Goal: Task Accomplishment & Management: Use online tool/utility

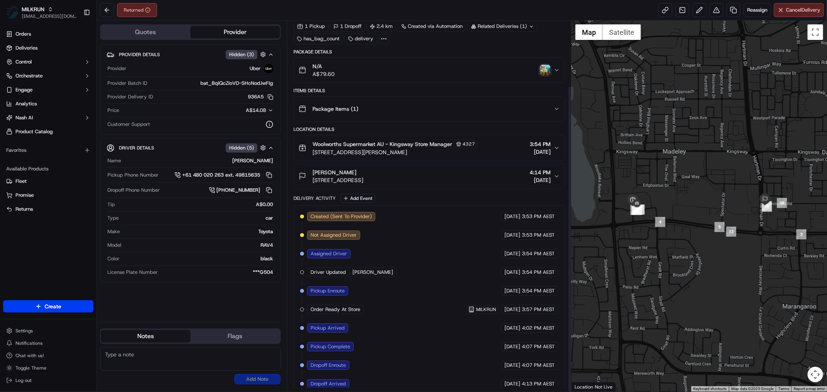
scroll to position [79, 0]
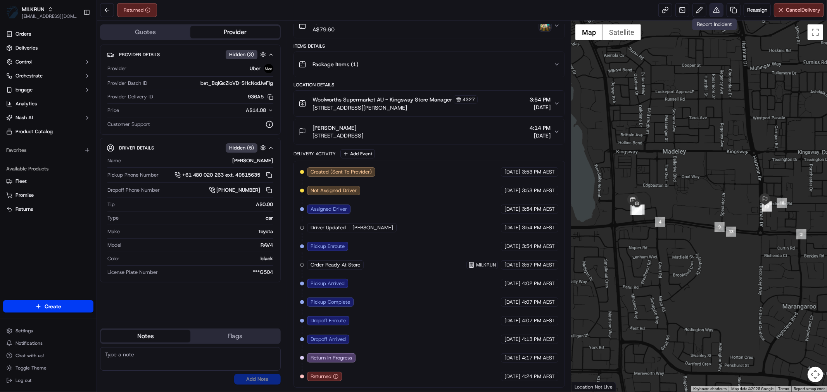
click at [712, 9] on button at bounding box center [716, 10] width 14 height 14
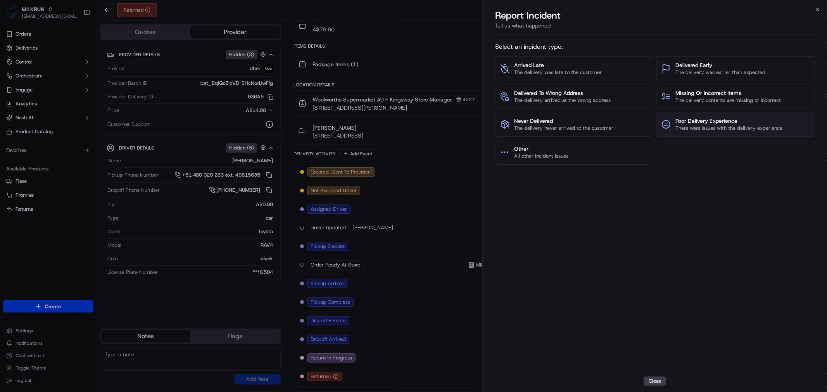
click at [704, 122] on span "Poor Delivery Experience" at bounding box center [728, 121] width 107 height 8
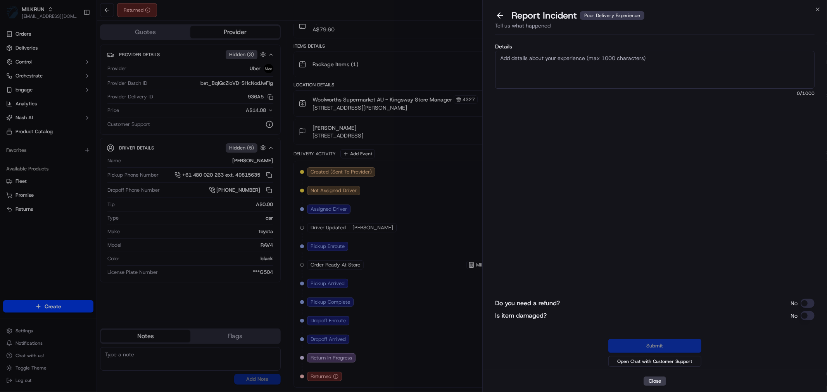
click at [582, 70] on textarea "Details" at bounding box center [654, 70] width 319 height 38
paste textarea "I ordered chicken breast, Vodka and Soda syrup and when he arrived he said I lo…"
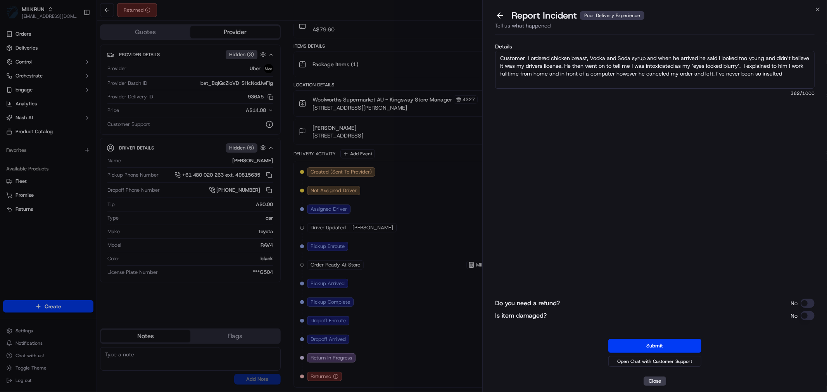
click at [530, 54] on textarea "Customer I ordered chicken breast, Vodka and Soda syrup and when he arrived he …" at bounding box center [654, 70] width 319 height 38
type textarea "From the customer - I ordered chicken breast, Vodka and Soda syrup and when he …"
click at [668, 344] on button "Submit" at bounding box center [654, 346] width 93 height 14
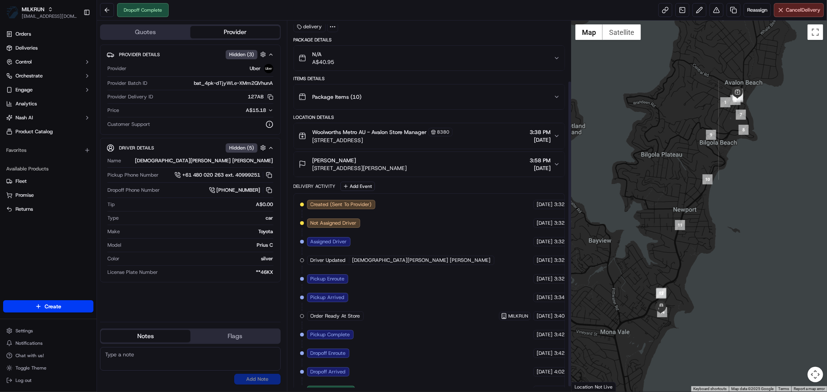
scroll to position [79, 0]
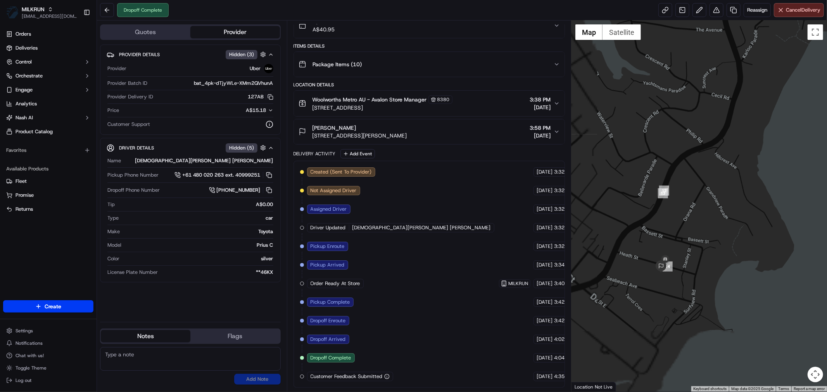
drag, startPoint x: 671, startPoint y: 324, endPoint x: 698, endPoint y: 253, distance: 75.8
click at [727, 233] on div at bounding box center [698, 206] width 255 height 371
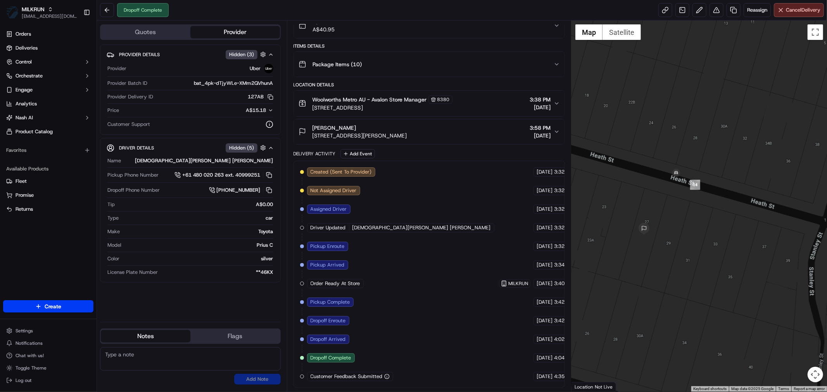
drag, startPoint x: 700, startPoint y: 204, endPoint x: 749, endPoint y: 249, distance: 67.2
click at [749, 249] on div at bounding box center [698, 206] width 255 height 371
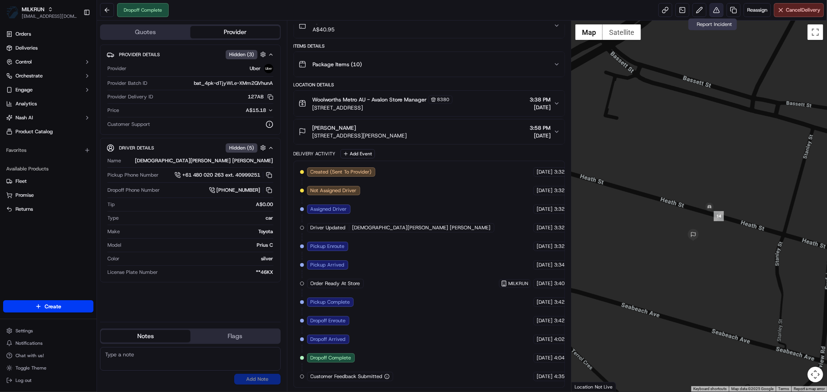
click at [716, 10] on button at bounding box center [716, 10] width 14 height 14
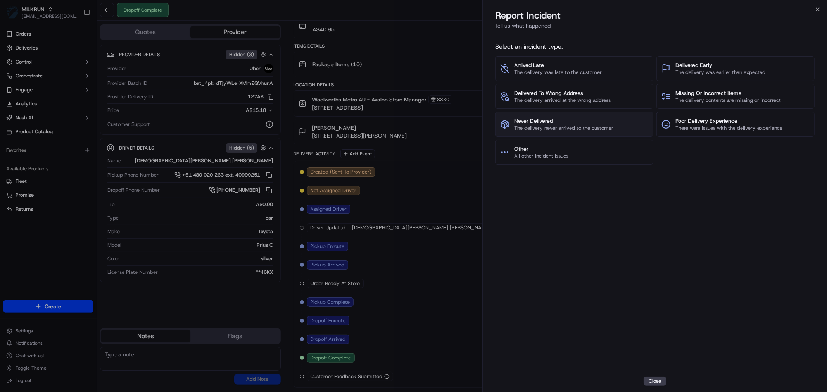
click at [591, 121] on span "Never Delivered" at bounding box center [563, 121] width 99 height 8
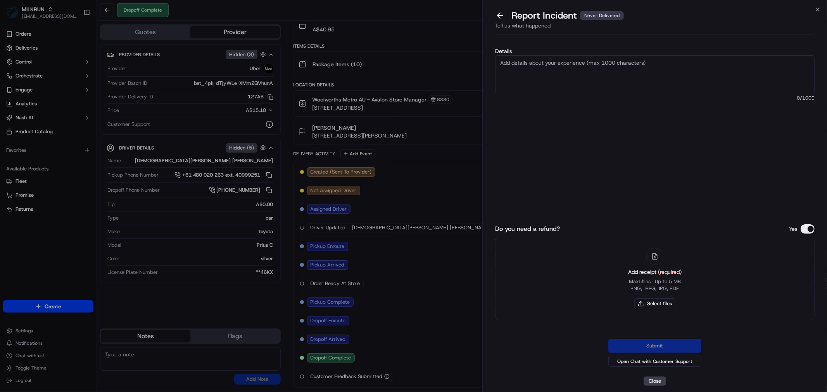
click at [552, 70] on textarea "Details" at bounding box center [654, 74] width 319 height 38
type textarea "Customer never got their order"
click at [664, 304] on button "Select files" at bounding box center [654, 304] width 41 height 11
type input "C:\fakepath\Brittney.pdf"
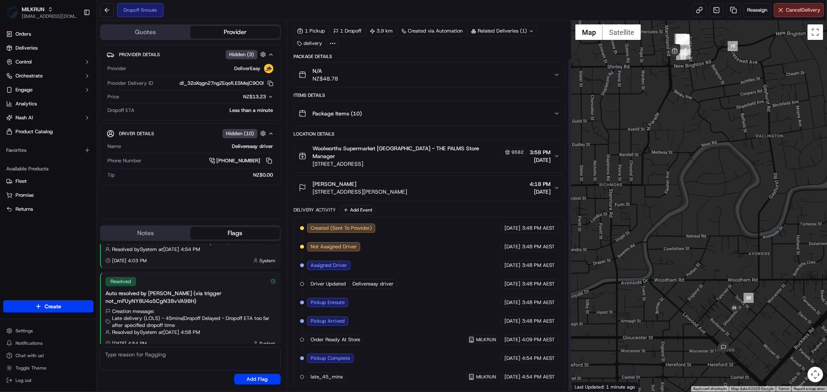
scroll to position [41, 0]
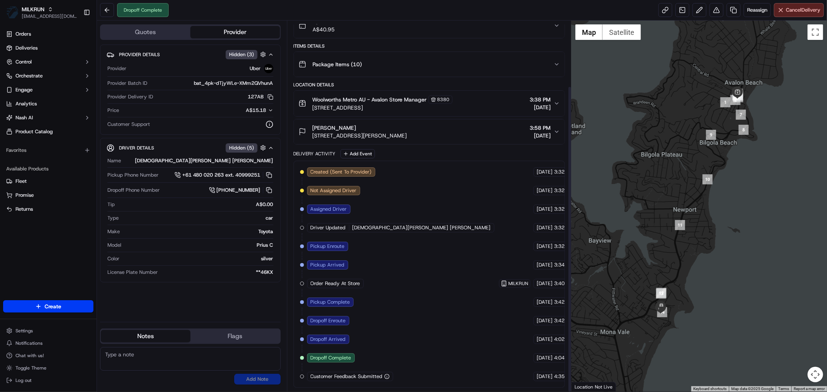
scroll to position [79, 0]
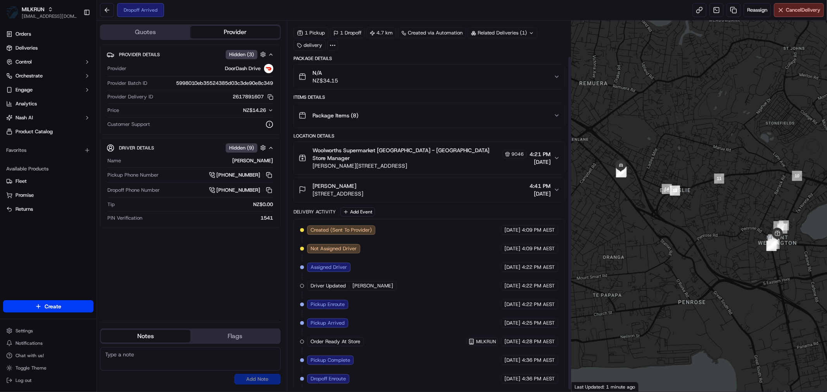
scroll to position [41, 0]
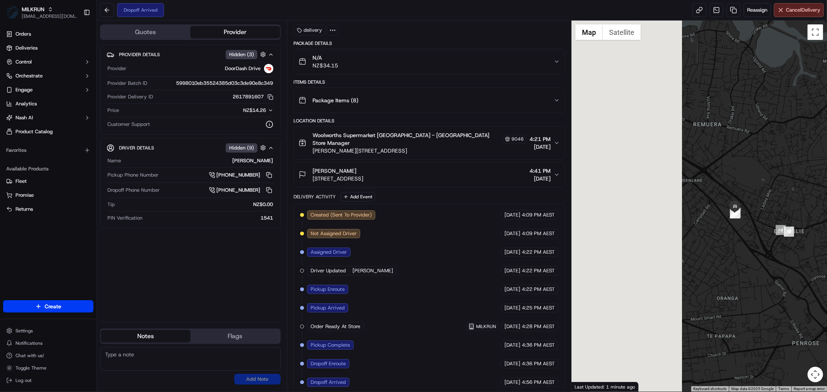
drag, startPoint x: 611, startPoint y: 202, endPoint x: 754, endPoint y: 270, distance: 157.8
click at [785, 285] on div at bounding box center [698, 206] width 255 height 371
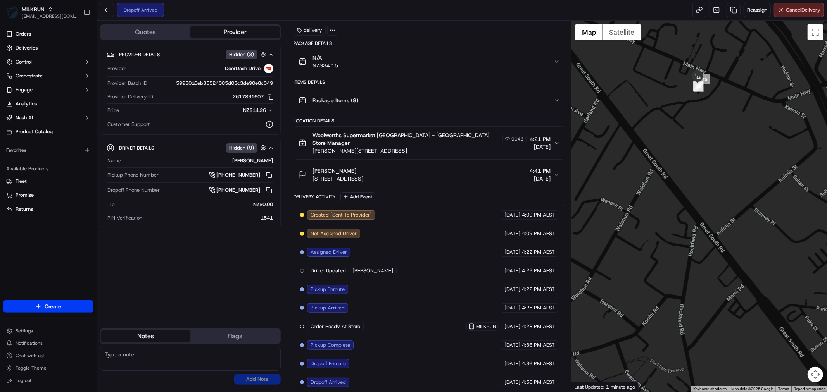
drag, startPoint x: 751, startPoint y: 155, endPoint x: 733, endPoint y: 281, distance: 126.9
click at [739, 289] on div at bounding box center [698, 206] width 255 height 371
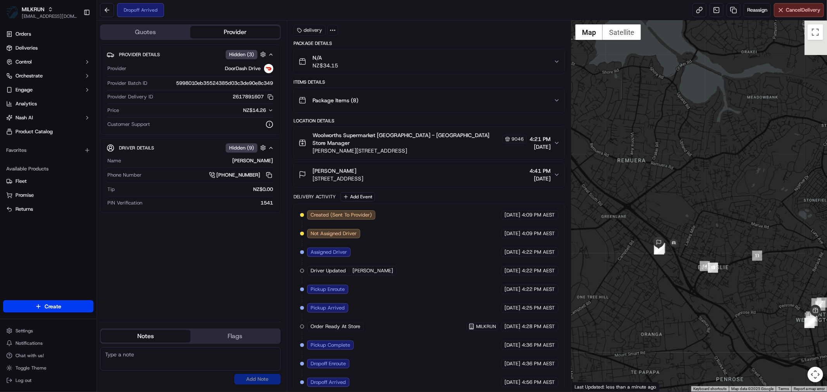
drag, startPoint x: 772, startPoint y: 293, endPoint x: 696, endPoint y: 290, distance: 76.1
click at [696, 290] on div at bounding box center [698, 206] width 255 height 371
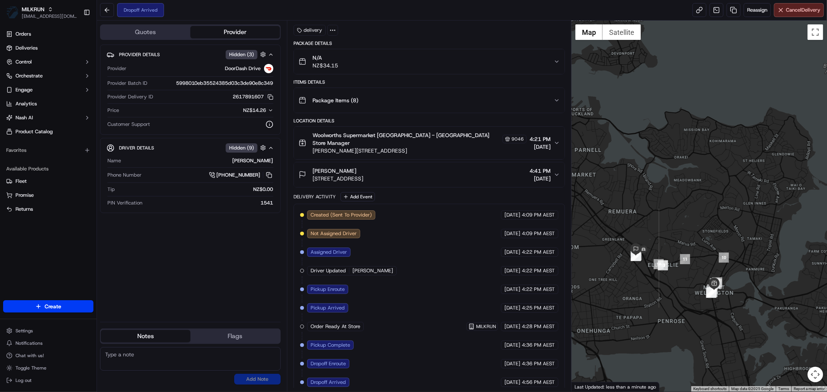
drag, startPoint x: 746, startPoint y: 323, endPoint x: 700, endPoint y: 309, distance: 47.8
click at [700, 309] on div at bounding box center [698, 206] width 255 height 371
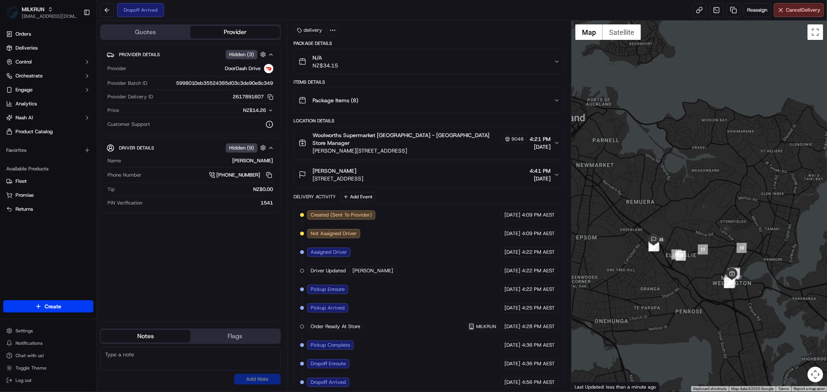
drag, startPoint x: 673, startPoint y: 302, endPoint x: 674, endPoint y: 284, distance: 17.5
click at [674, 284] on div at bounding box center [698, 206] width 255 height 371
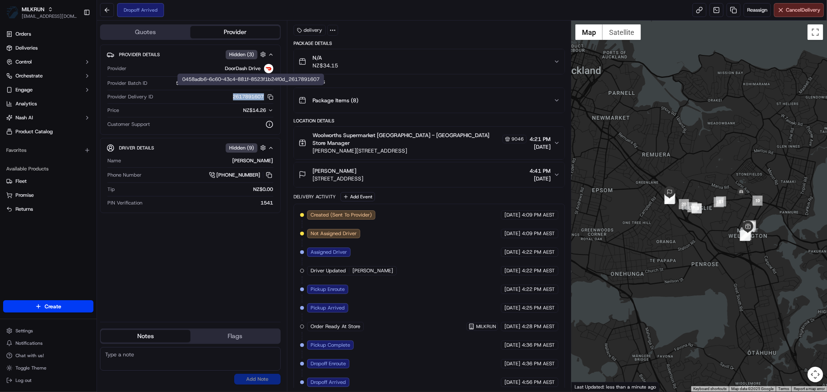
drag, startPoint x: 237, startPoint y: 95, endPoint x: 265, endPoint y: 96, distance: 27.9
click at [265, 96] on div "2617891607 Copy 0458adb6-6c60-43c4-881f-8523f1b24f0d_2617891607" at bounding box center [214, 96] width 117 height 7
click at [221, 102] on div "Provider Delivery ID 2617891607 Copy 0458adb6-6c60-43c4-881f-8523f1b24f0d_26178…" at bounding box center [190, 98] width 166 height 10
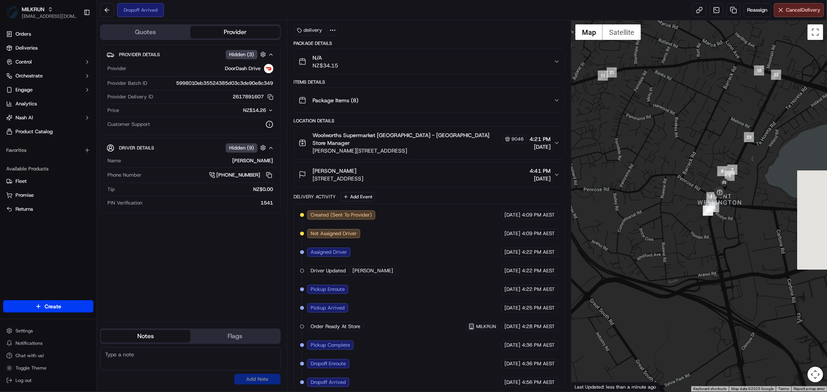
drag, startPoint x: 785, startPoint y: 207, endPoint x: 701, endPoint y: 287, distance: 116.5
click at [701, 287] on div at bounding box center [698, 206] width 255 height 371
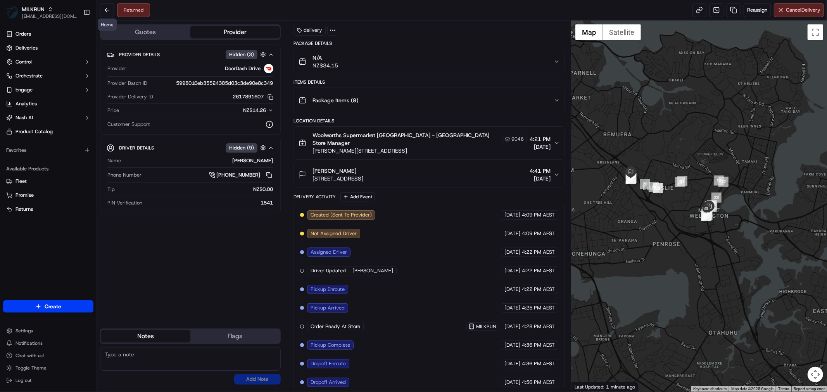
scroll to position [79, 0]
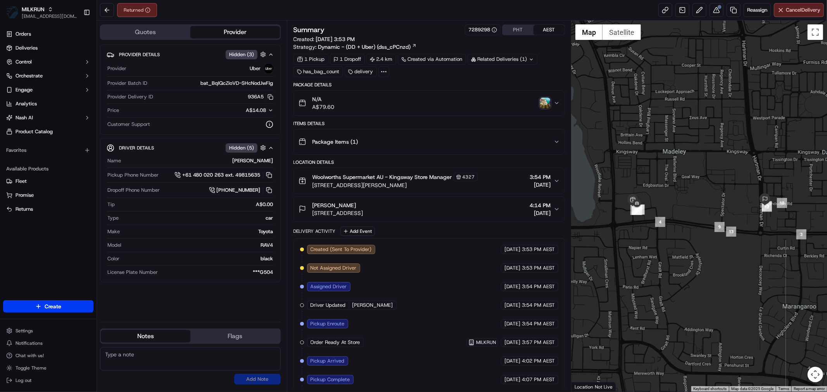
click at [544, 105] on img "button" at bounding box center [545, 103] width 11 height 11
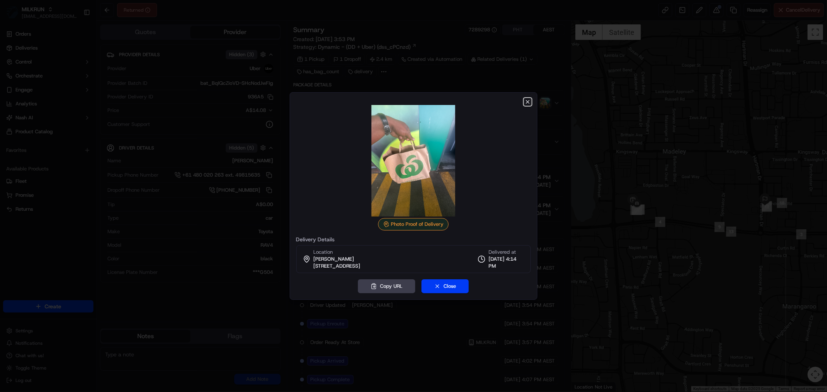
click at [525, 101] on icon "button" at bounding box center [528, 102] width 6 height 6
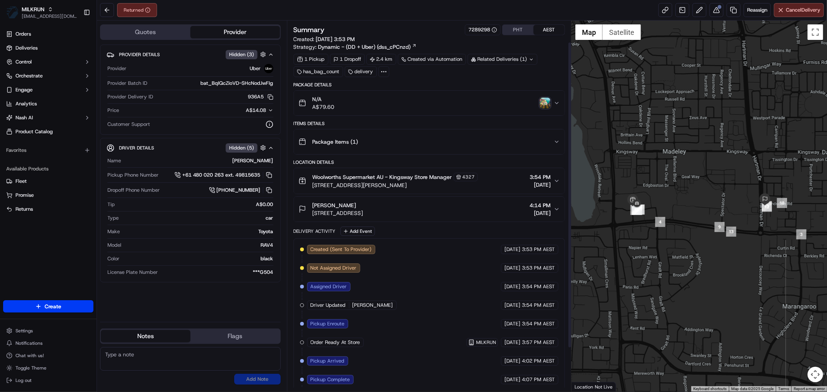
scroll to position [79, 0]
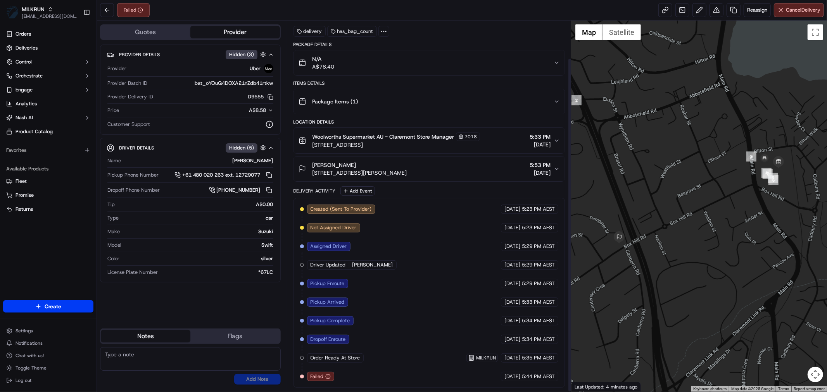
scroll to position [41, 0]
click at [750, 5] on button "Reassign" at bounding box center [757, 10] width 27 height 14
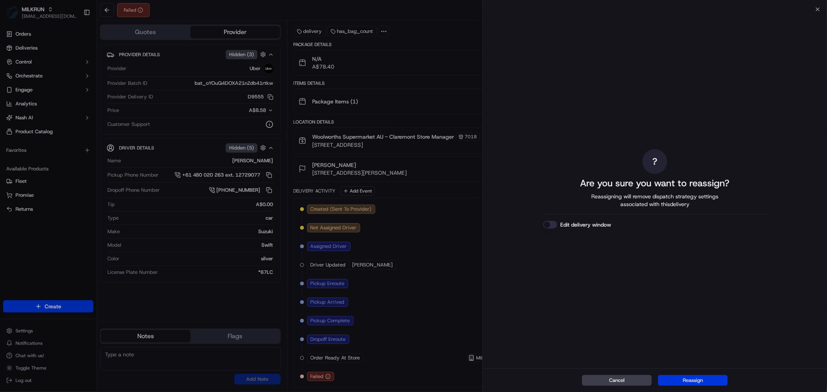
click at [694, 383] on button "Reassign" at bounding box center [693, 380] width 70 height 11
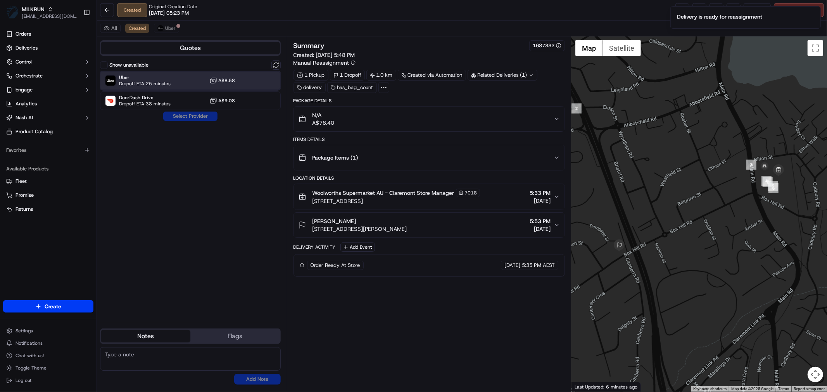
click at [172, 76] on div "Uber Dropoff ETA 25 minutes A$8.58" at bounding box center [190, 80] width 181 height 19
click at [188, 117] on button "Assign Provider" at bounding box center [190, 116] width 55 height 9
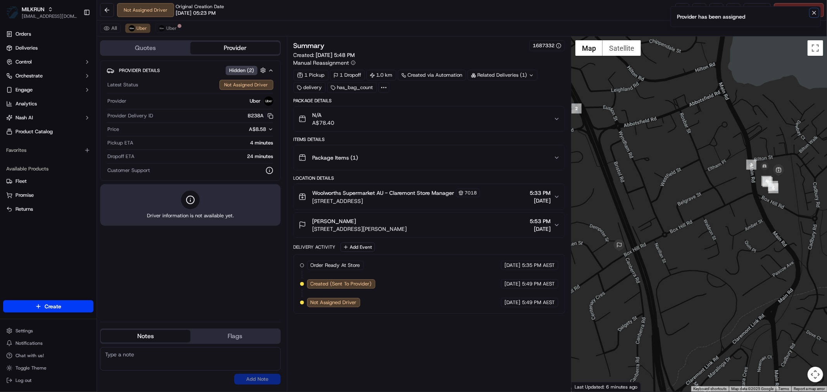
click at [816, 12] on icon "Notifications (F8)" at bounding box center [814, 13] width 6 height 6
click at [681, 10] on link at bounding box center [682, 10] width 14 height 14
